Goal: Browse casually

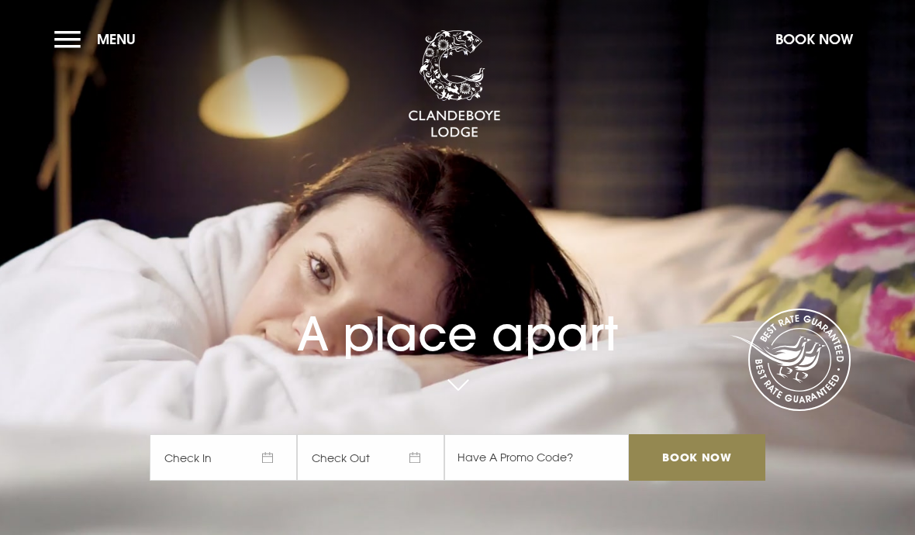
click at [79, 41] on button "Menu" at bounding box center [98, 38] width 89 height 33
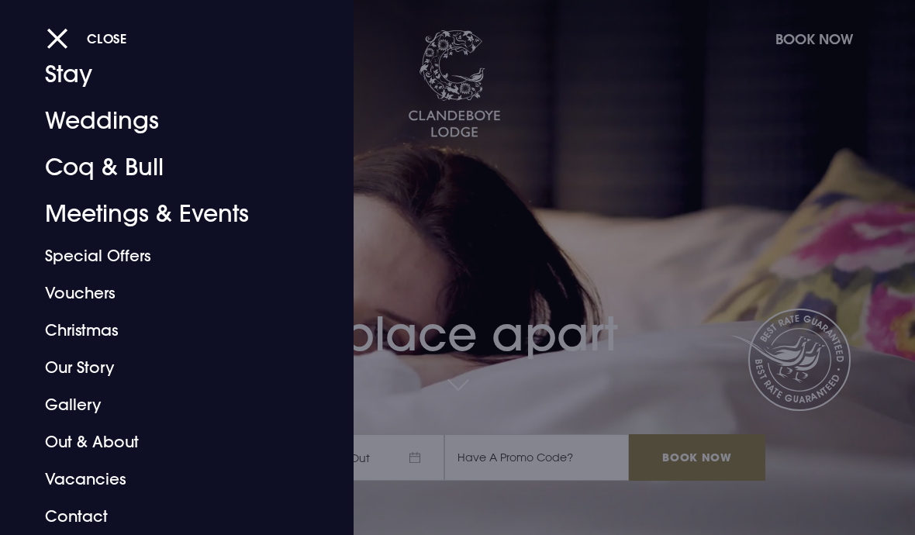
scroll to position [48, 0]
click at [73, 84] on link "Stay" at bounding box center [166, 74] width 243 height 47
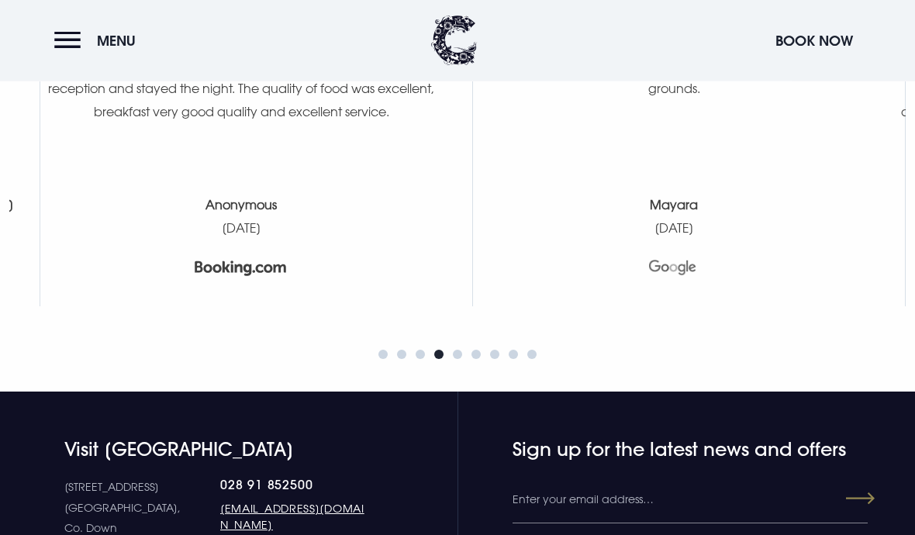
scroll to position [6407, 0]
click at [83, 51] on button "Menu" at bounding box center [98, 40] width 89 height 33
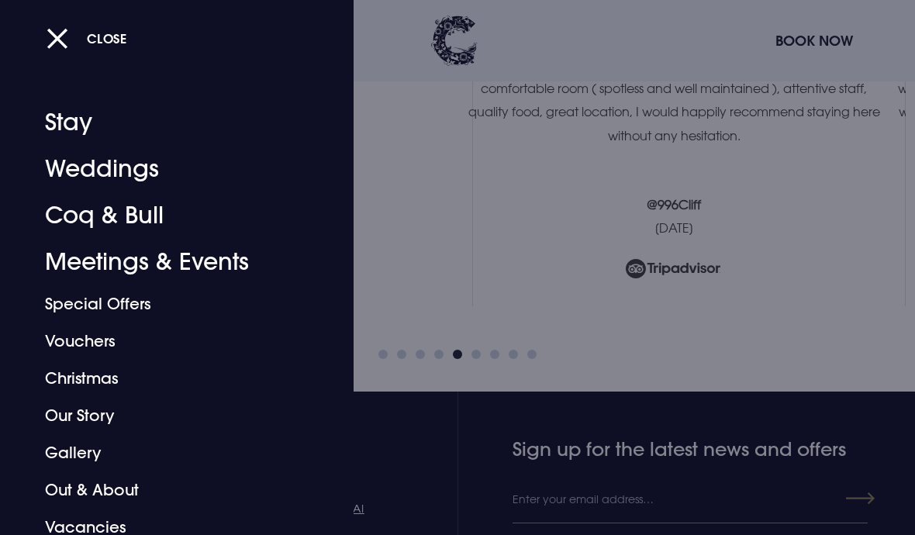
click at [85, 455] on link "Gallery" at bounding box center [166, 452] width 243 height 37
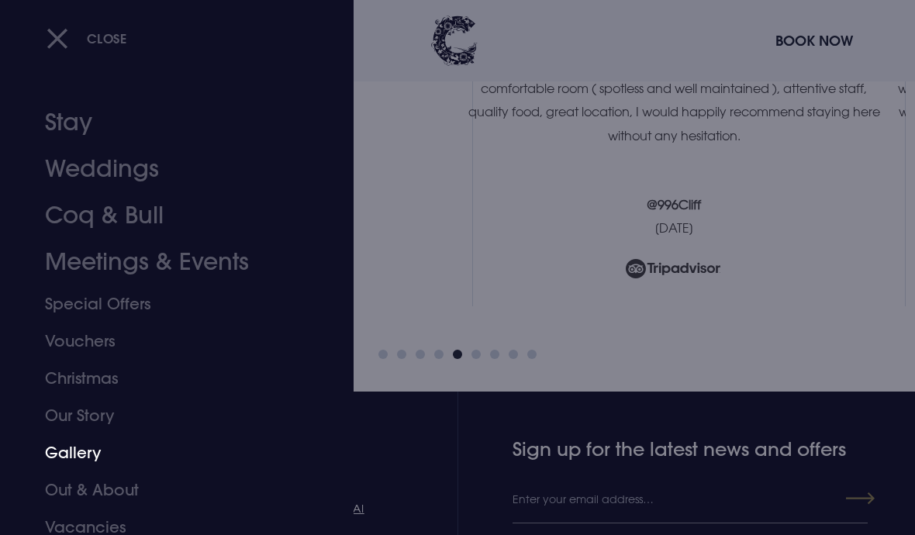
click at [92, 417] on link "Our Story" at bounding box center [166, 415] width 243 height 37
